Goal: Check status

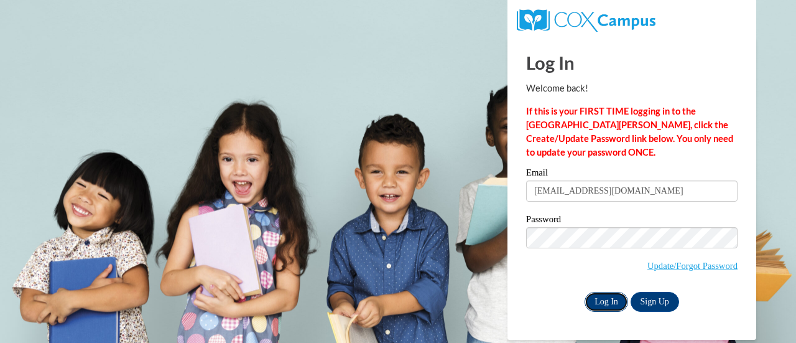
click at [608, 297] on input "Log In" at bounding box center [607, 302] width 44 height 20
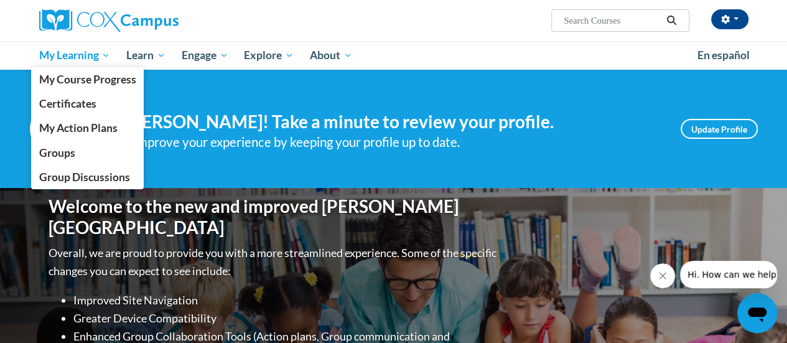
click at [65, 63] on link "My Learning" at bounding box center [75, 55] width 88 height 29
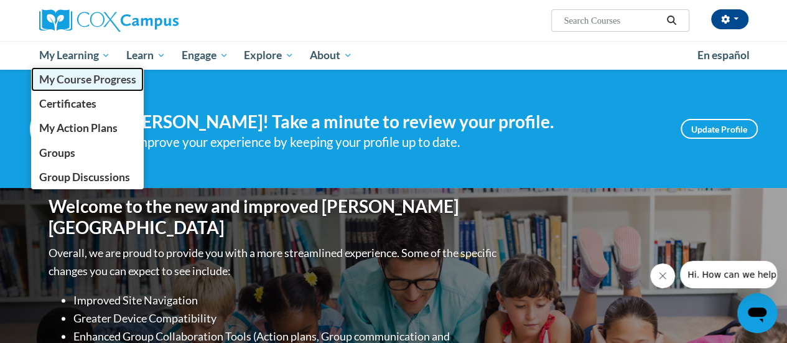
click at [73, 79] on span "My Course Progress" at bounding box center [87, 79] width 97 height 13
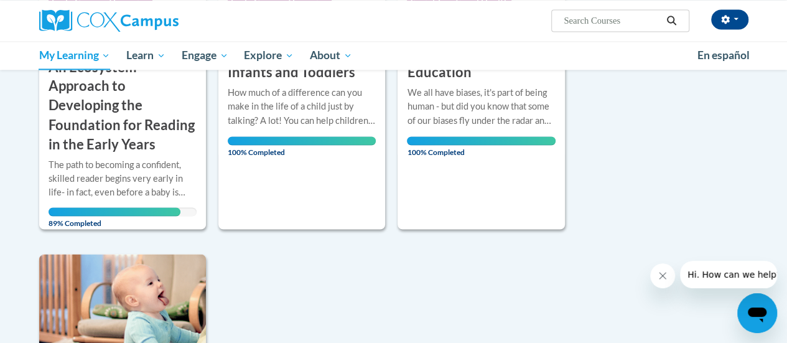
scroll to position [933, 0]
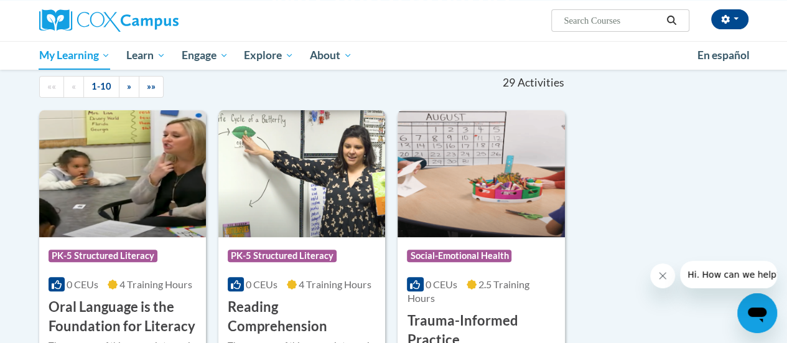
scroll to position [0, 0]
